Goal: Check status

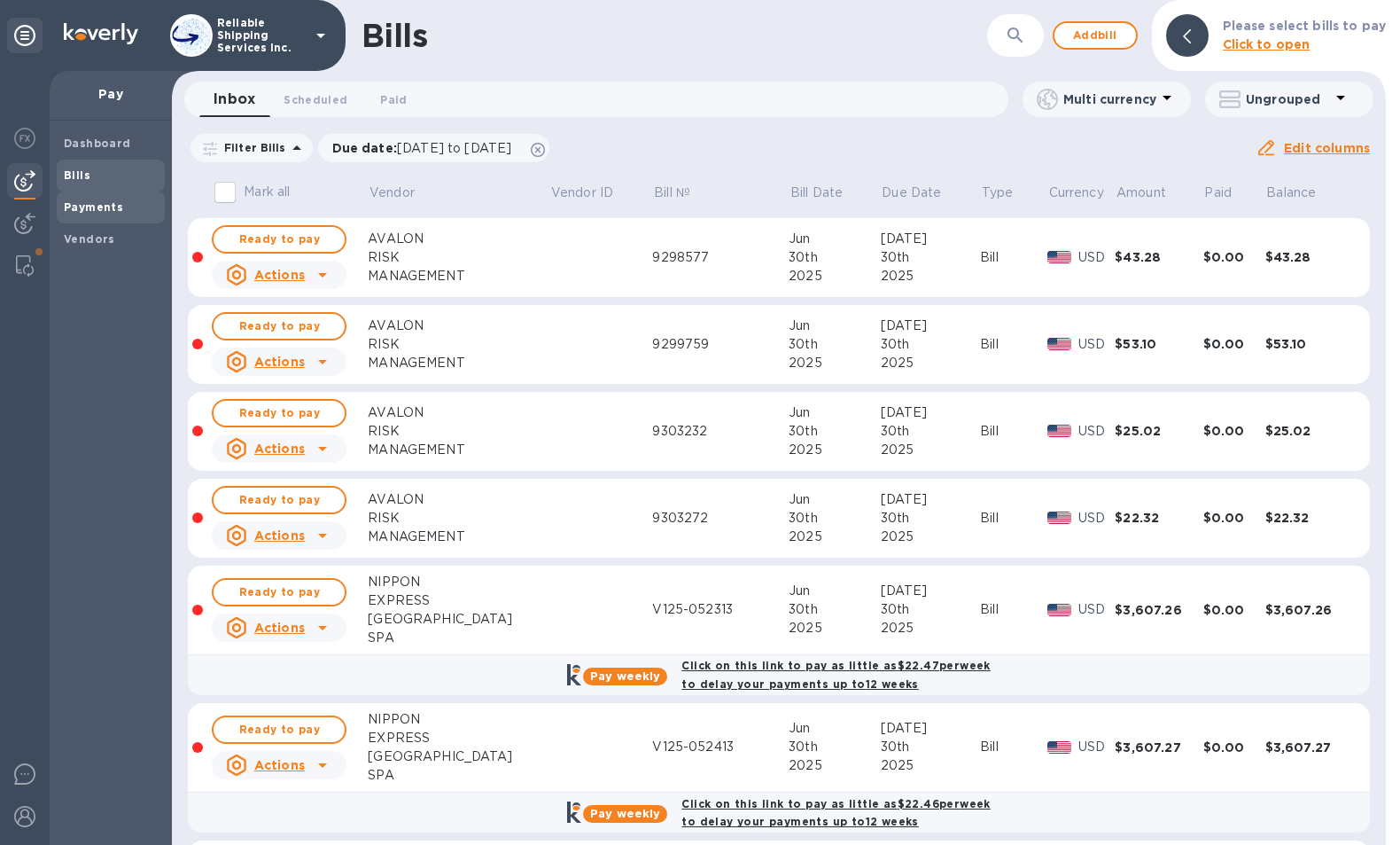
click at [87, 216] on span "Payments" at bounding box center [93, 208] width 59 height 18
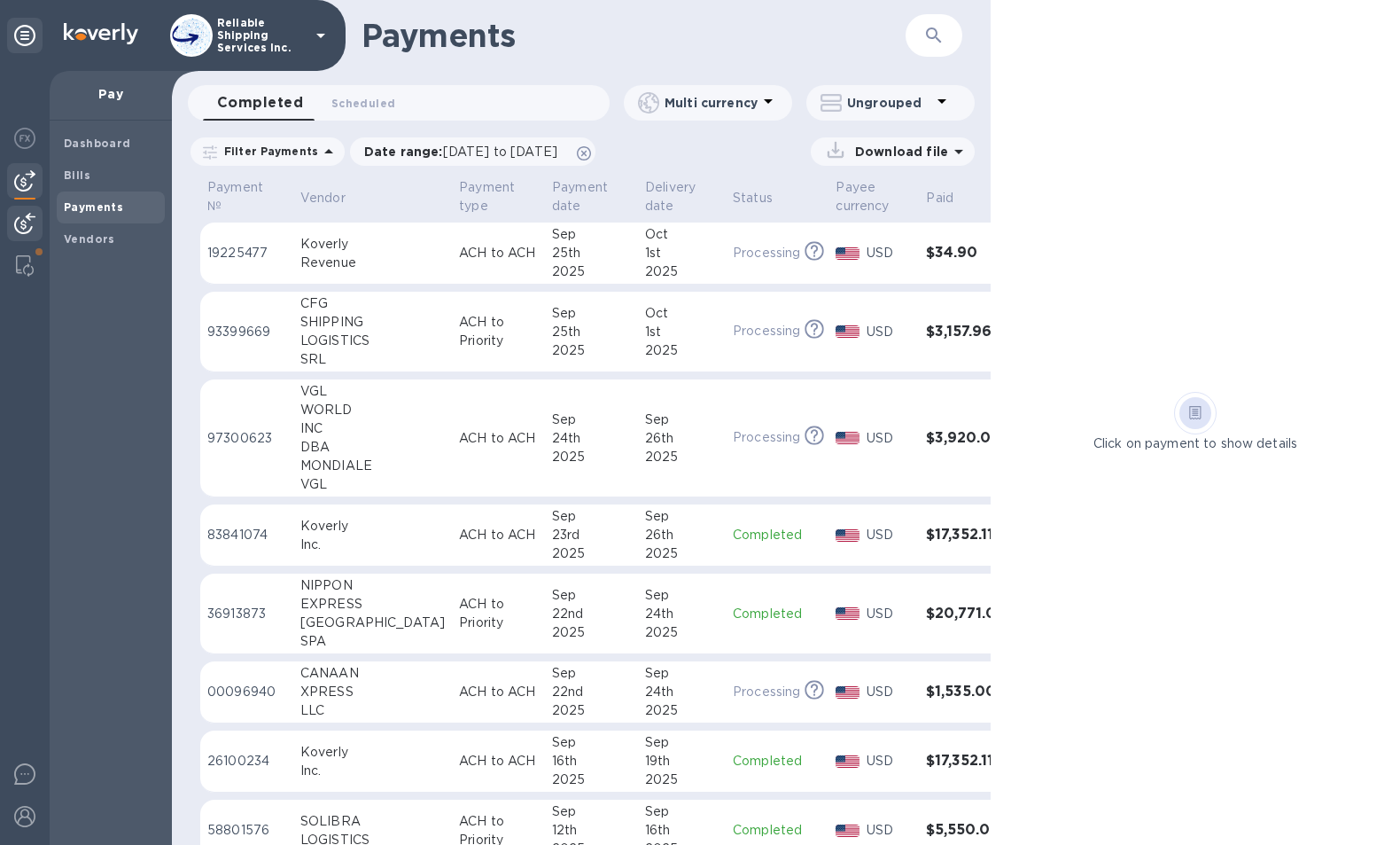
click at [33, 222] on img at bounding box center [24, 223] width 21 height 21
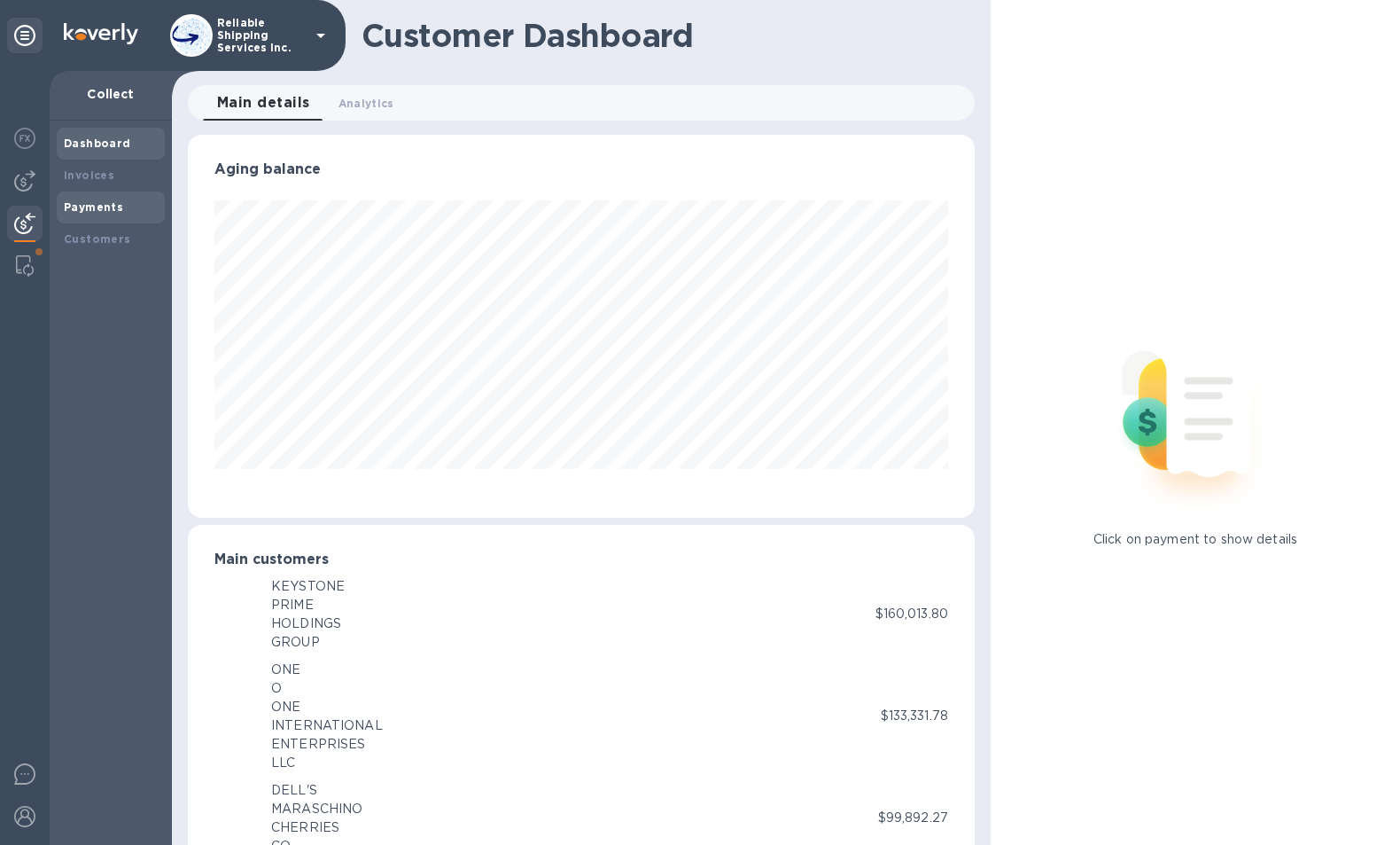
scroll to position [885886, 885432]
click at [82, 208] on b "Payments" at bounding box center [93, 206] width 59 height 13
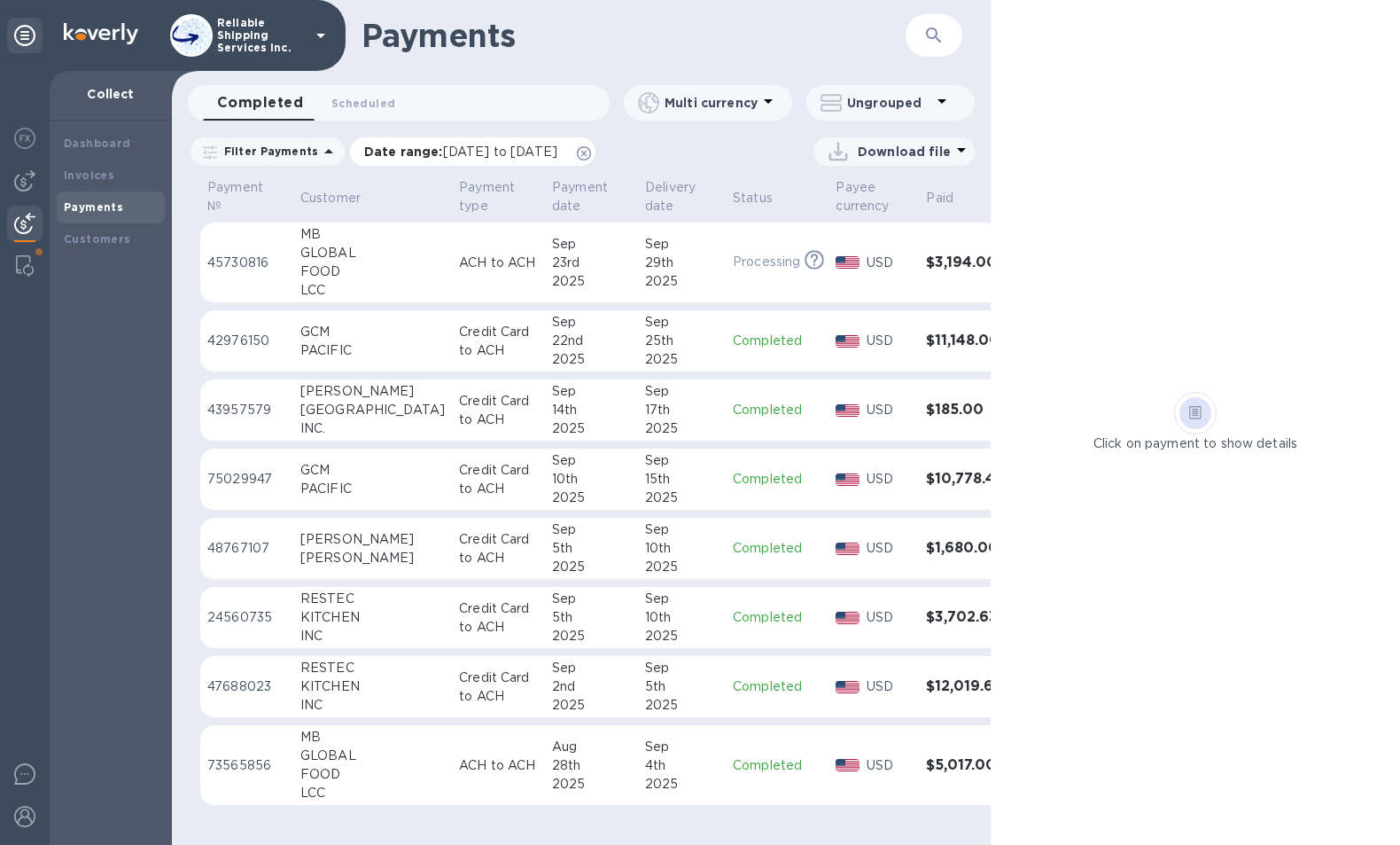
click at [591, 147] on icon at bounding box center [584, 153] width 14 height 14
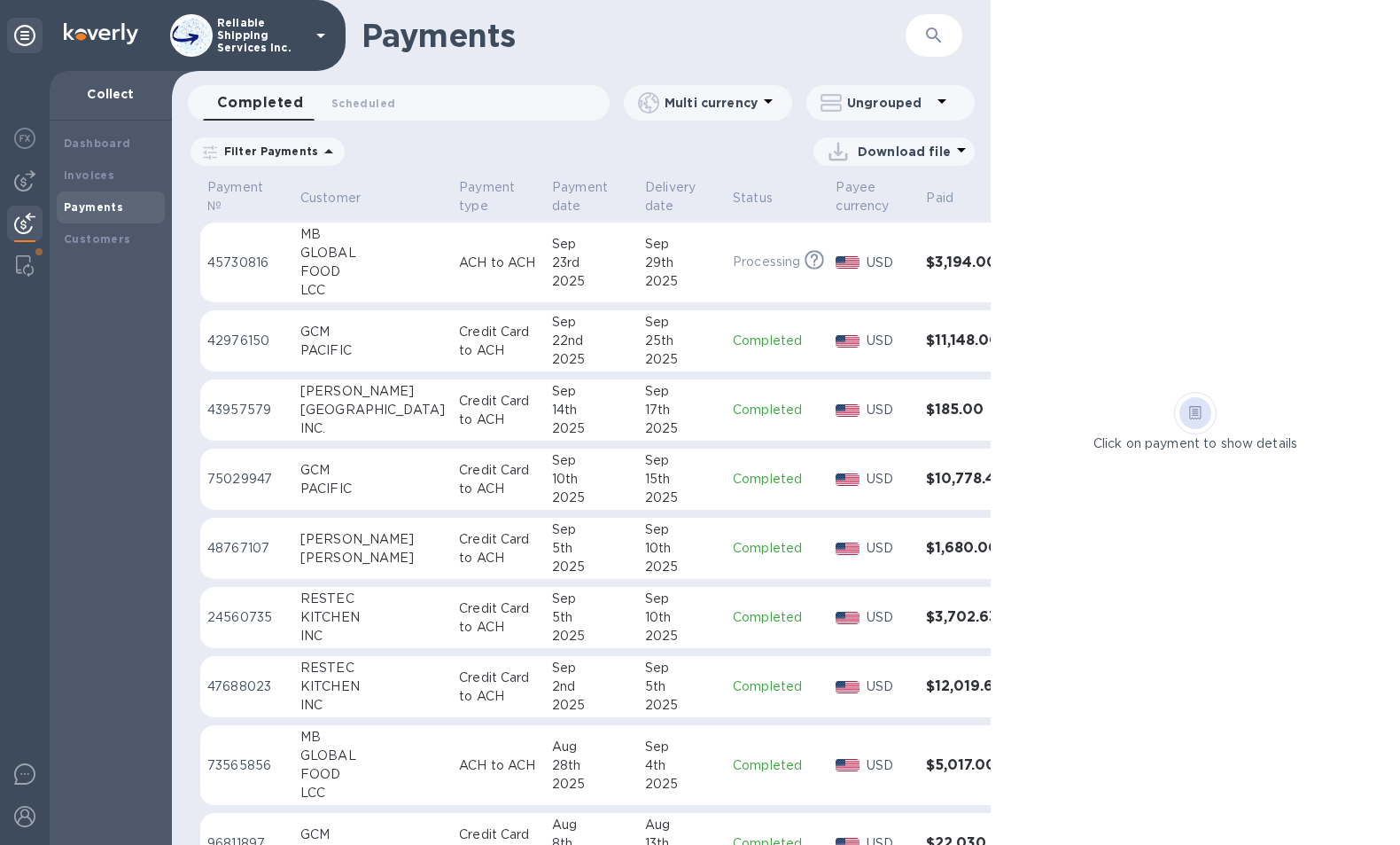
click at [545, 275] on td "Sep 23rd 2025" at bounding box center [592, 263] width 93 height 81
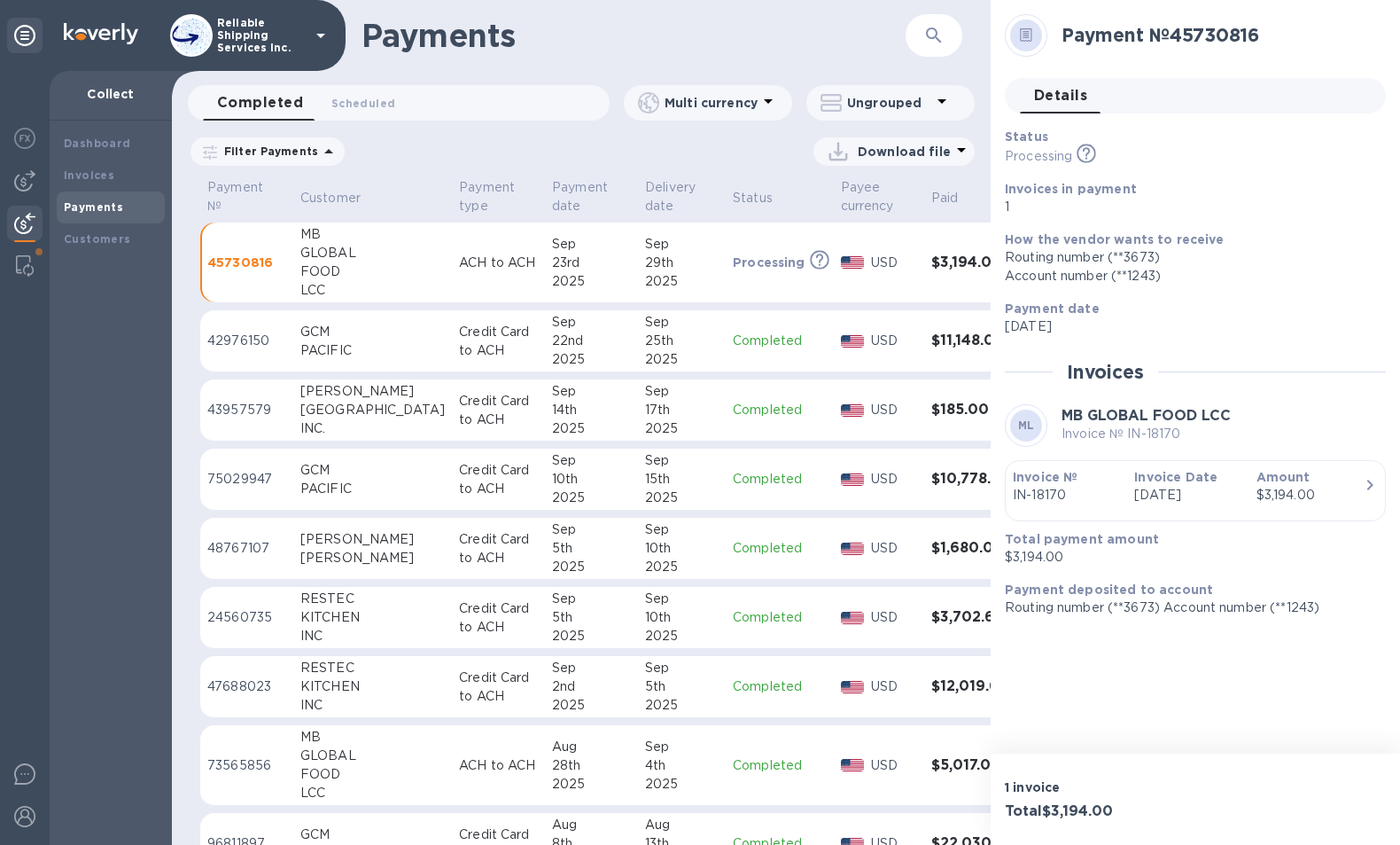
drag, startPoint x: 693, startPoint y: 31, endPoint x: 671, endPoint y: 31, distance: 22.0
click at [693, 31] on h1 "Payments" at bounding box center [633, 36] width 544 height 38
